Goal: Answer question/provide support: Share knowledge or assist other users

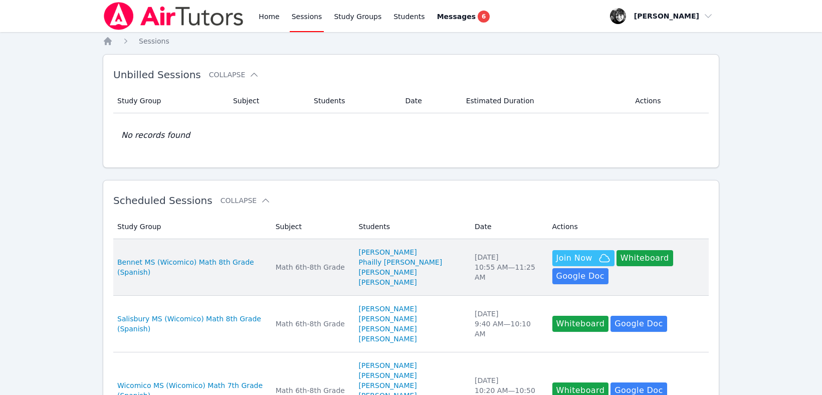
scroll to position [124, 0]
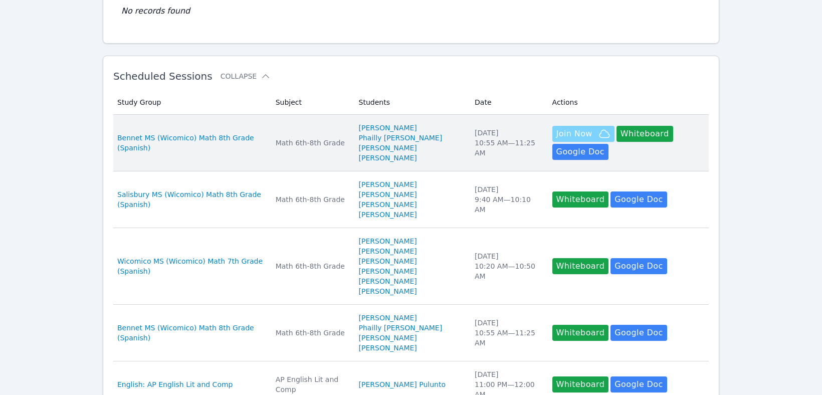
click at [562, 129] on span "Join Now" at bounding box center [575, 134] width 36 height 12
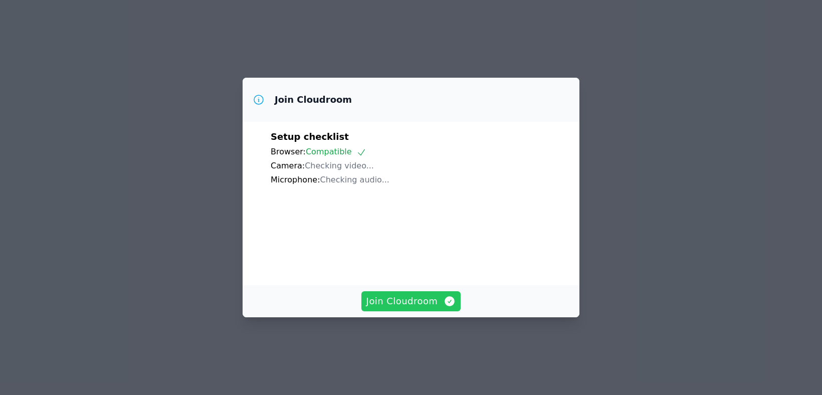
click at [428, 308] on span "Join Cloudroom" at bounding box center [412, 301] width 90 height 14
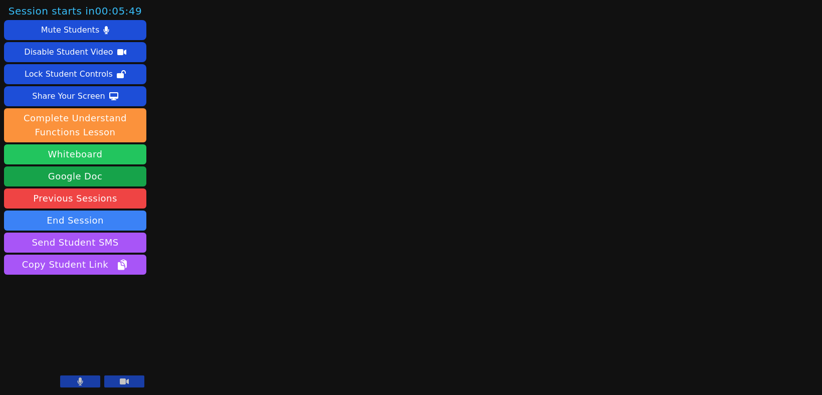
click at [111, 151] on button "Whiteboard" at bounding box center [75, 154] width 142 height 20
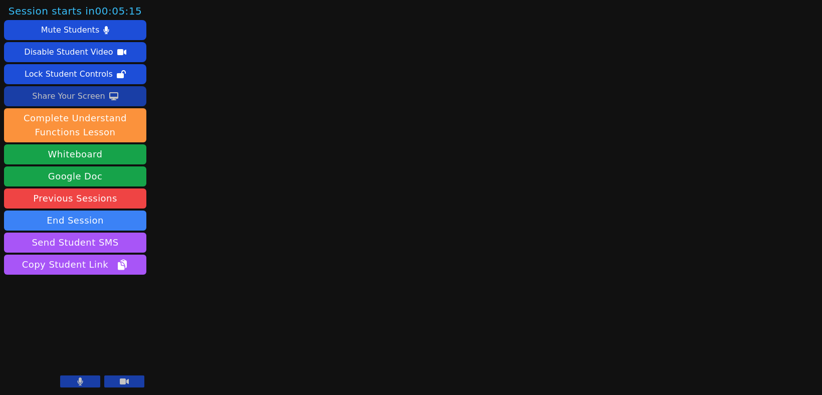
click at [83, 99] on div "Share Your Screen" at bounding box center [68, 96] width 73 height 16
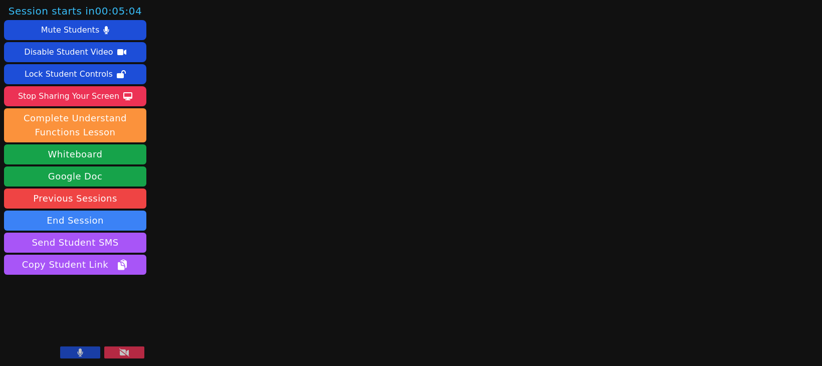
click at [73, 354] on button at bounding box center [80, 352] width 40 height 12
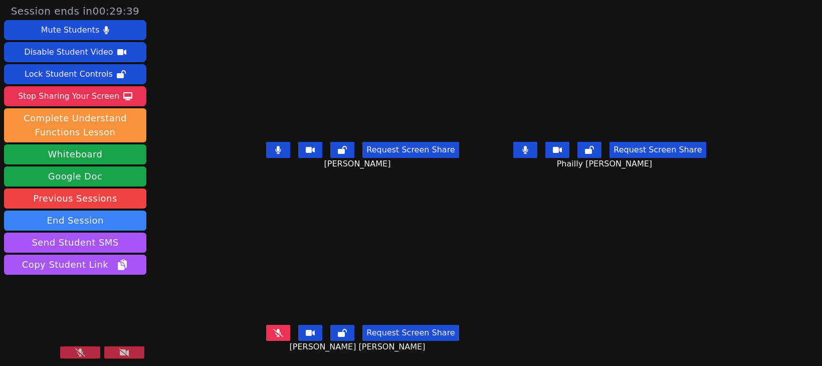
click at [77, 355] on icon at bounding box center [80, 352] width 10 height 8
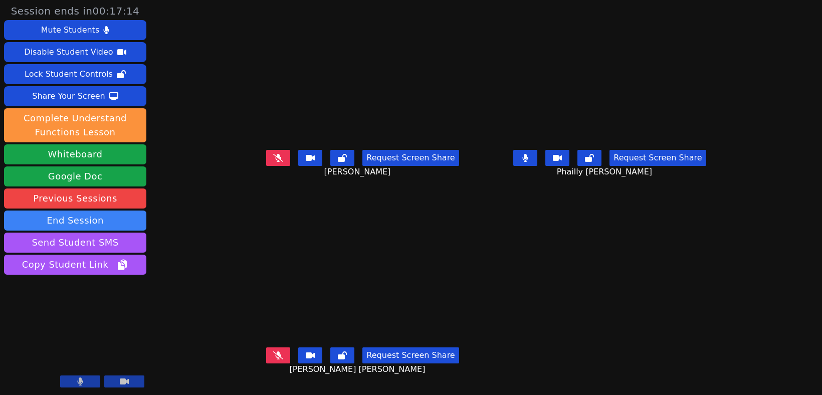
click at [119, 380] on button at bounding box center [124, 382] width 40 height 12
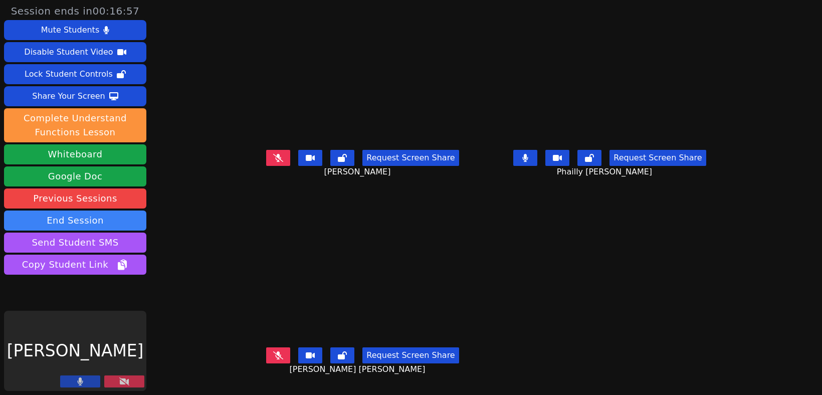
click at [119, 380] on icon at bounding box center [124, 382] width 10 height 8
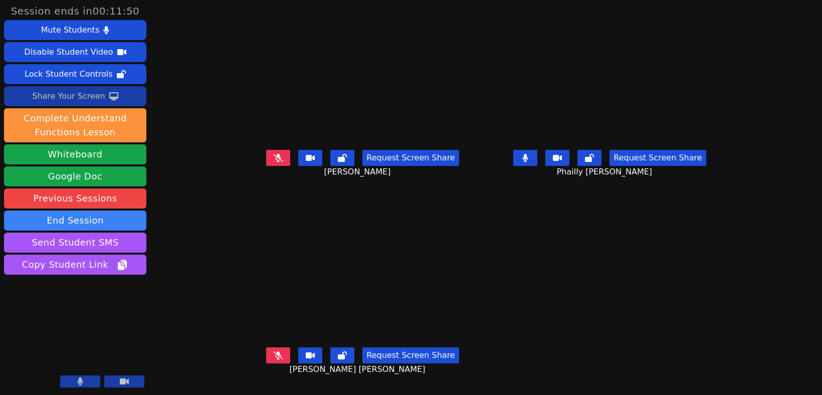
click at [71, 94] on div "Share Your Screen" at bounding box center [68, 96] width 73 height 16
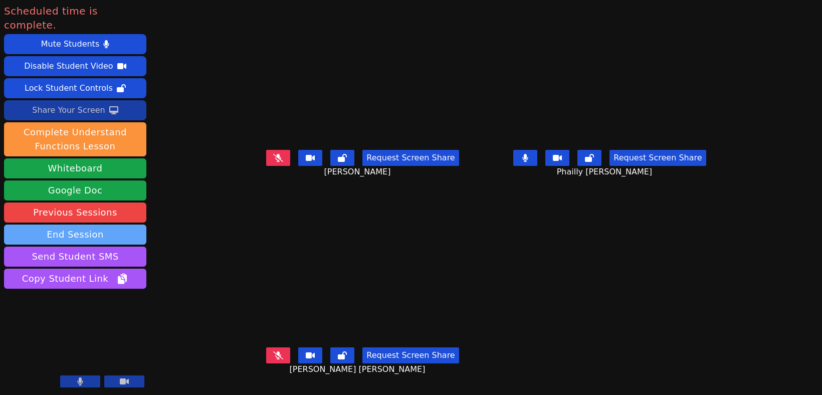
click at [87, 225] on button "End Session" at bounding box center [75, 235] width 142 height 20
